Goal: Information Seeking & Learning: Learn about a topic

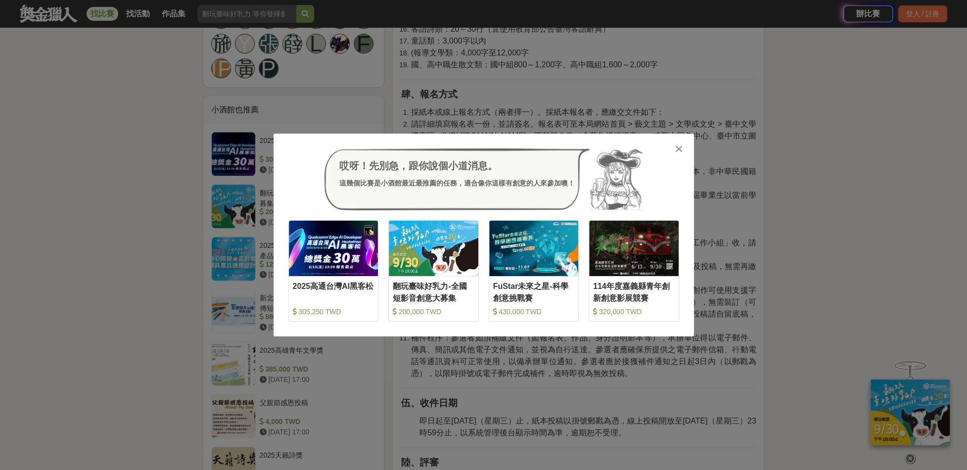
click at [619, 207] on img at bounding box center [616, 179] width 53 height 62
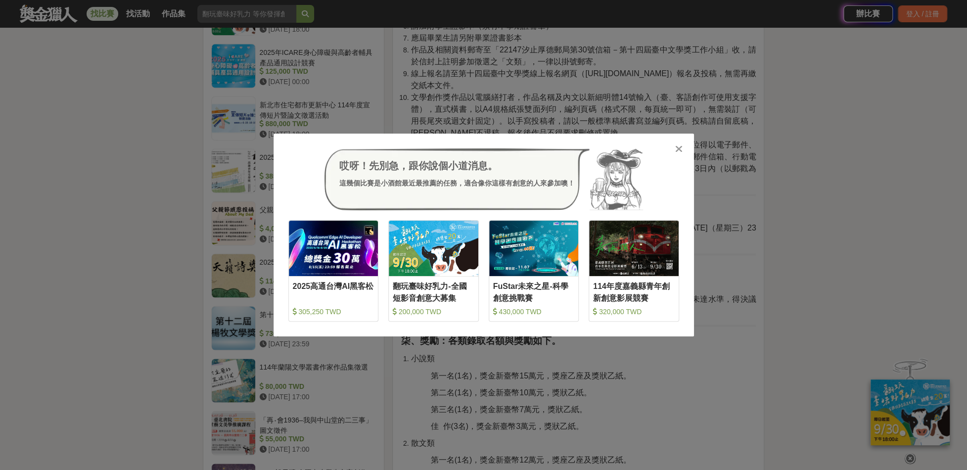
scroll to position [841, 0]
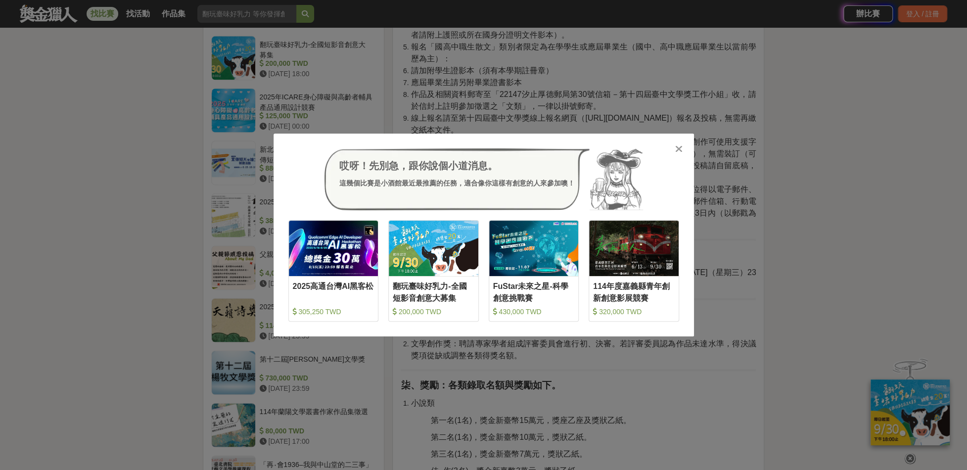
click at [873, 271] on div "哎呀！先別急，跟你說個小道消息。 這幾個比賽是小酒館最近最推薦的任務，適合像你這樣有創意的人來參加噢！ 收藏 2025高通台灣AI黑客松 305,250 TW…" at bounding box center [483, 235] width 967 height 470
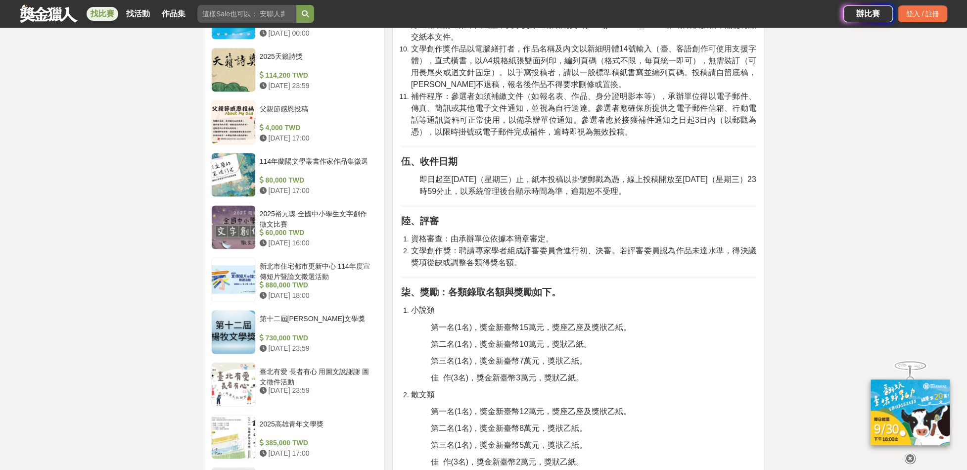
scroll to position [940, 0]
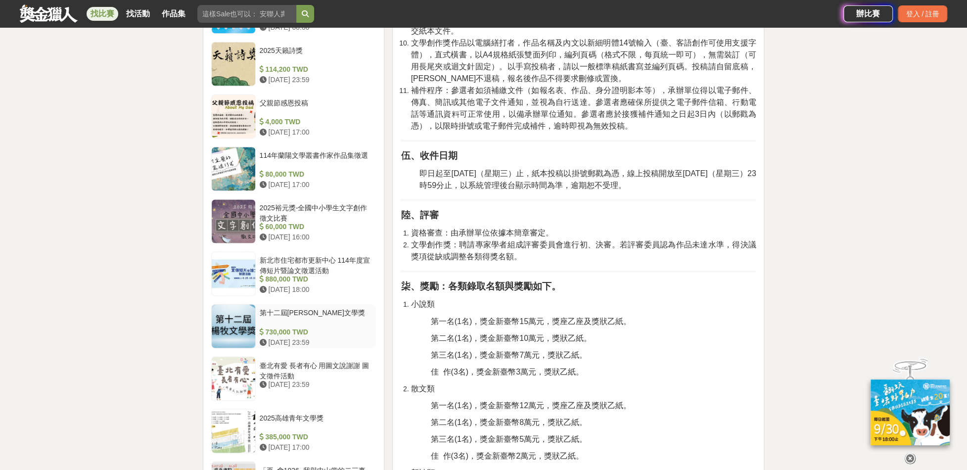
click at [339, 317] on div "第十二屆[PERSON_NAME]文學獎" at bounding box center [316, 317] width 113 height 19
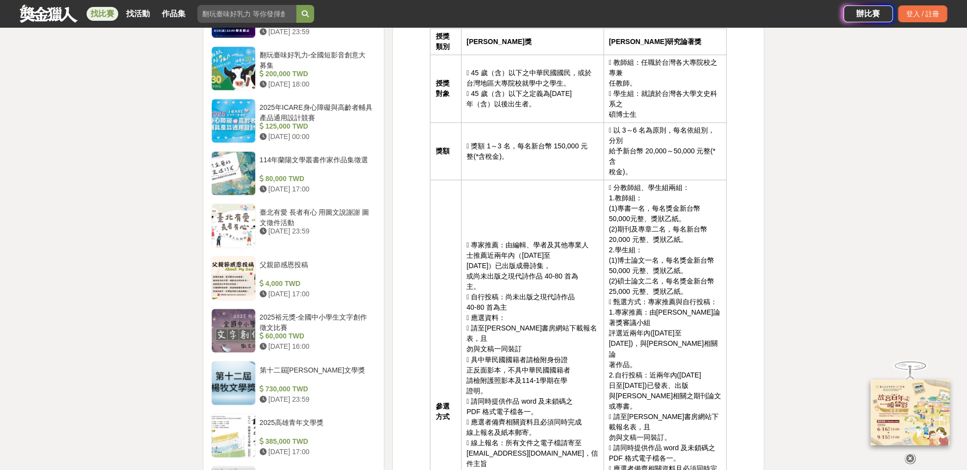
scroll to position [988, 0]
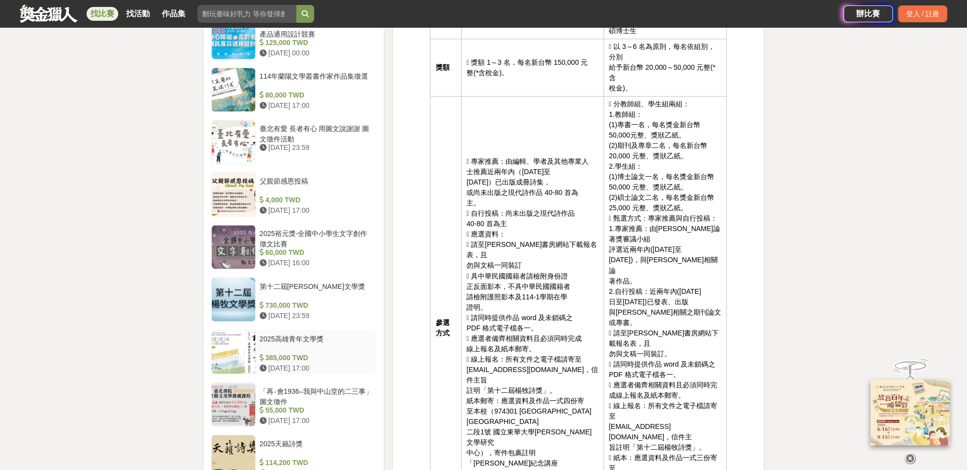
click at [336, 333] on div "2025高雄青年文學獎" at bounding box center [316, 342] width 113 height 19
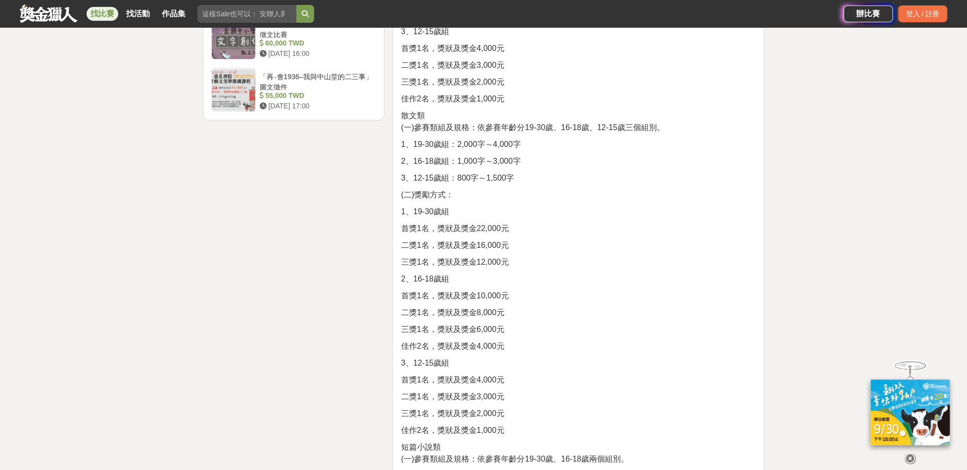
scroll to position [1284, 0]
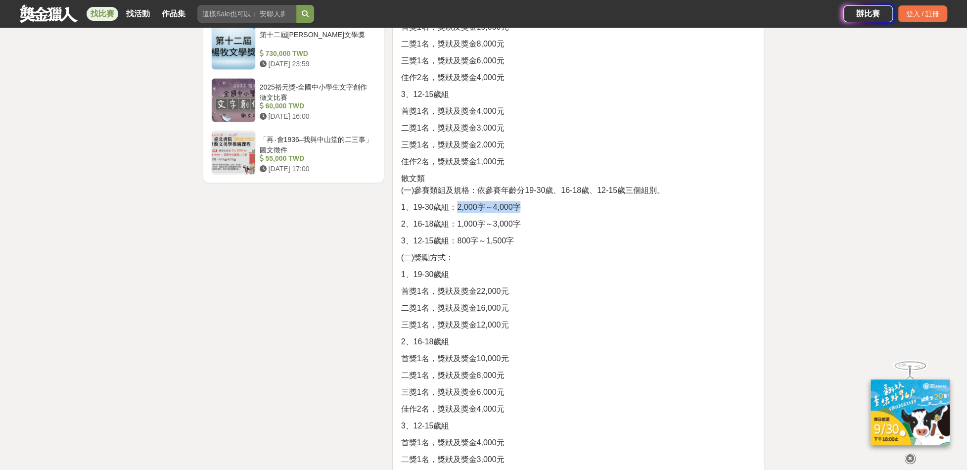
drag, startPoint x: 561, startPoint y: 236, endPoint x: 454, endPoint y: 236, distance: 107.3
click at [454, 236] on div "前言 〈緣起〉青年的文學夢，用一座城市的力量來守護── [DATE]，時任民生報文教線記者的作家[PERSON_NAME]，深感校園中青年的文學創作心思，迫切…" at bounding box center [578, 335] width 355 height 2556
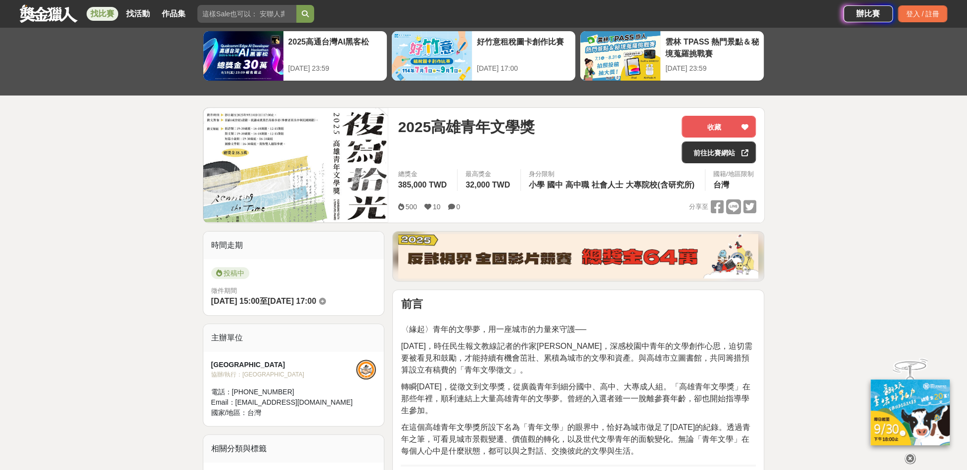
scroll to position [49, 0]
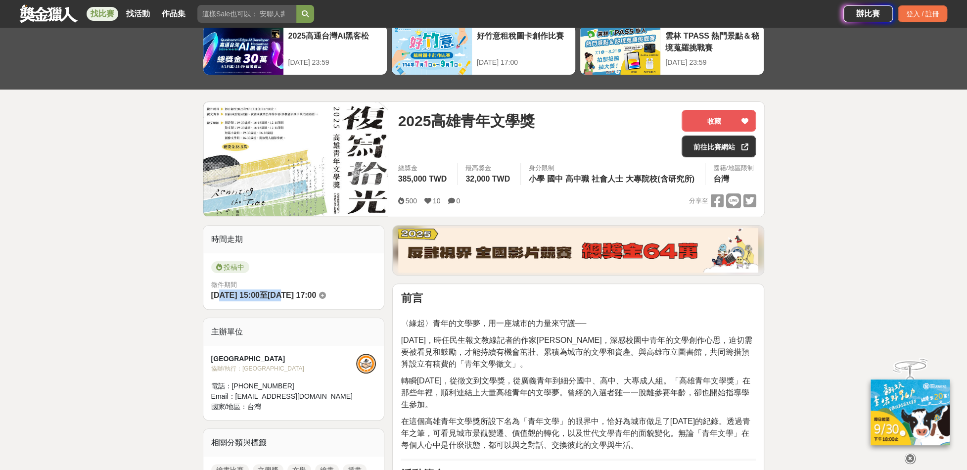
drag, startPoint x: 221, startPoint y: 322, endPoint x: 301, endPoint y: 318, distance: 80.3
click at [301, 302] on div "徵件期間 [DATE] 15:00 至 [DATE] 17:00" at bounding box center [293, 291] width 165 height 22
click at [346, 310] on div "投稿中 徵件期間 [DATE] 15:00 至 [DATE] 17:00" at bounding box center [293, 281] width 181 height 56
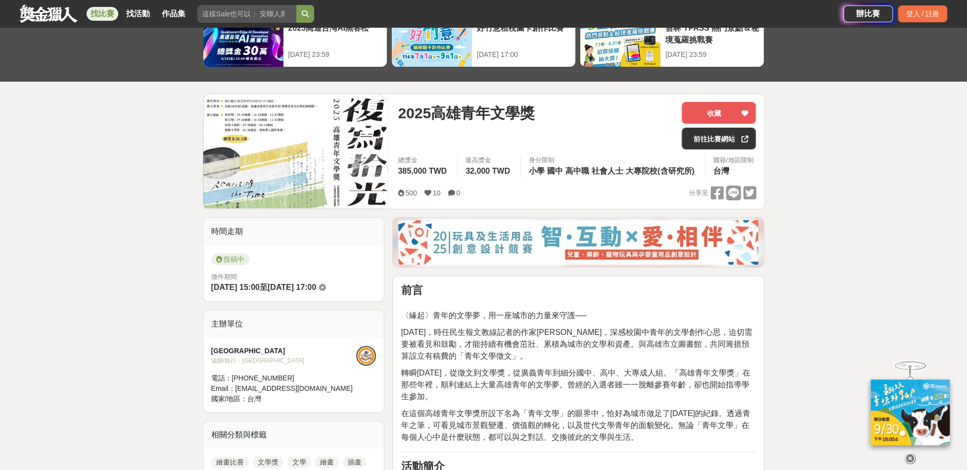
scroll to position [0, 0]
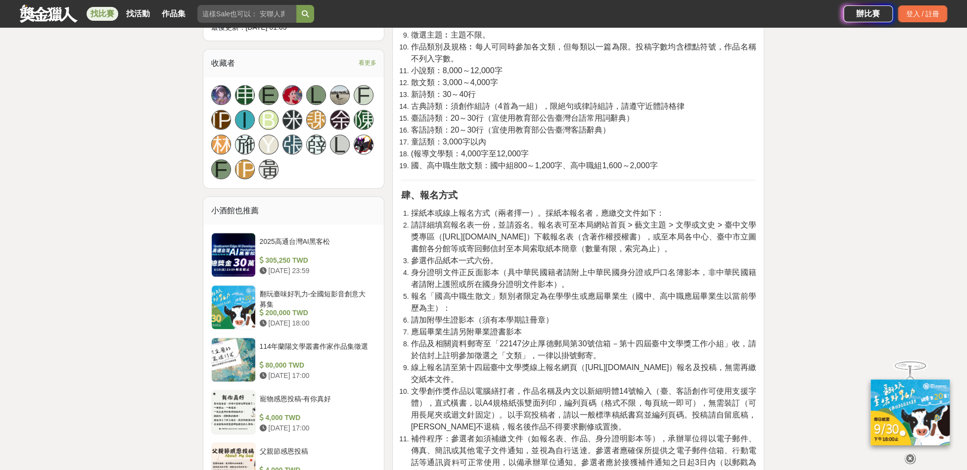
scroll to position [594, 0]
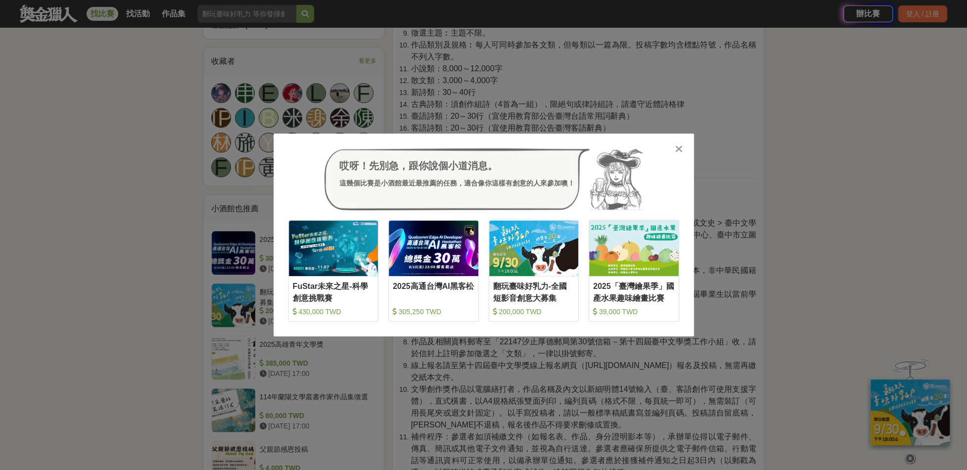
click at [580, 361] on div "哎呀！先別急，跟你說個小道消息。 這幾個比賽是小酒館最近最推薦的任務，適合像你這樣有創意的人來參加噢！ 收藏 FuStar未來之星-科學創意挑戰賽 430,0…" at bounding box center [483, 235] width 967 height 470
